Goal: Task Accomplishment & Management: Complete application form

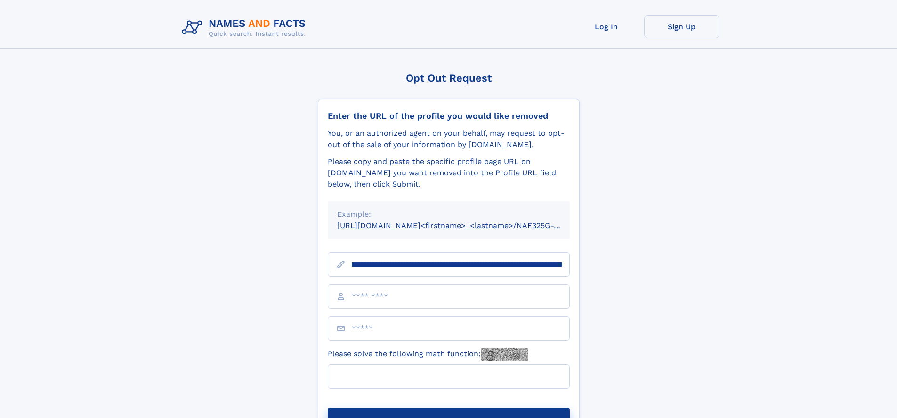
scroll to position [0, 104]
type input "**********"
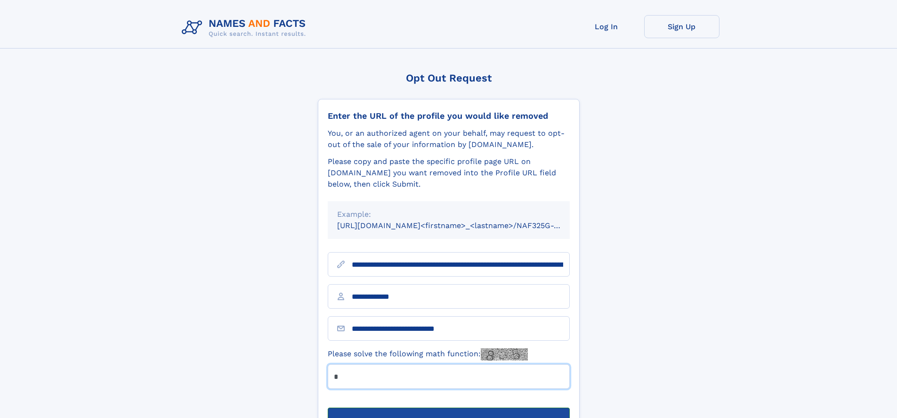
type input "*"
click at [448, 407] on button "Submit Opt Out Request" at bounding box center [449, 422] width 242 height 30
